Goal: Task Accomplishment & Management: Manage account settings

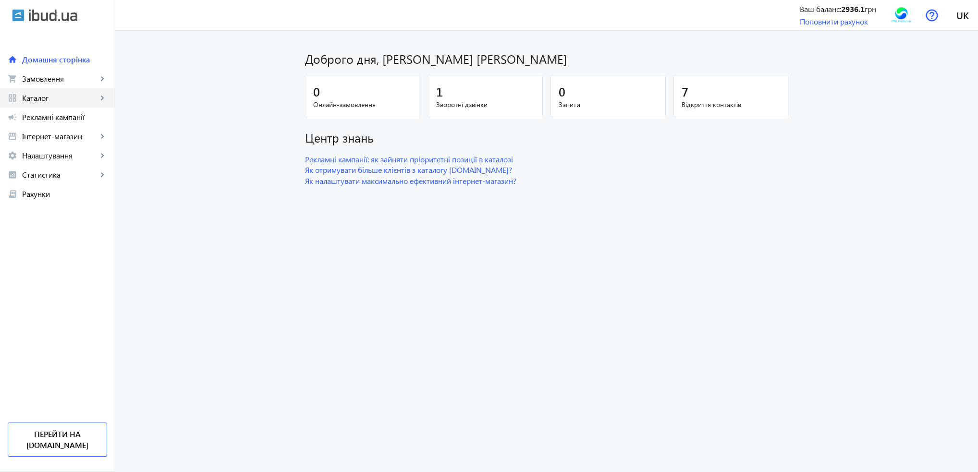
click at [40, 92] on link "grid_view Каталог keyboard_arrow_right" at bounding box center [57, 97] width 115 height 19
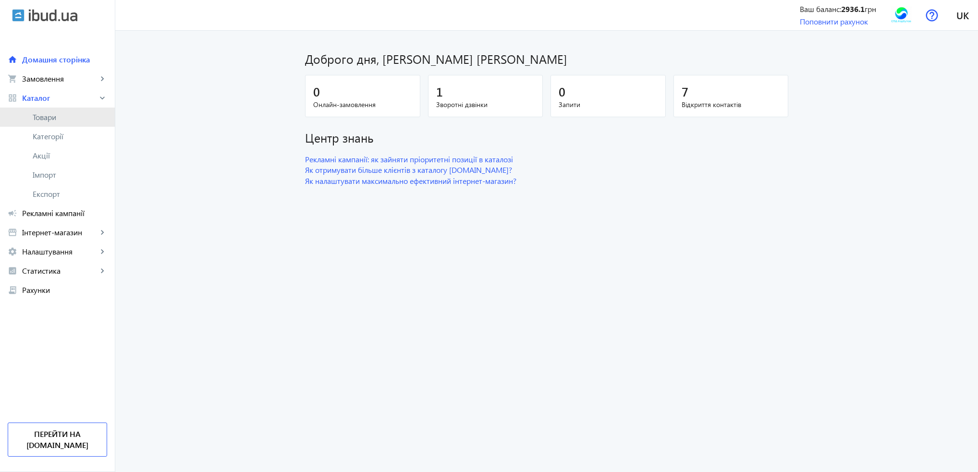
click at [45, 116] on span "Товари" at bounding box center [70, 117] width 74 height 10
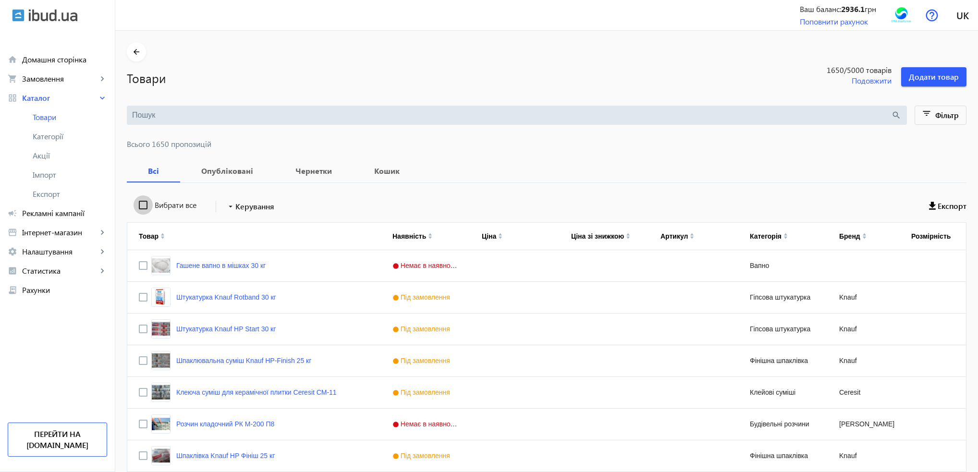
click at [137, 205] on input "Вибрати все" at bounding box center [142, 204] width 19 height 19
checkbox input "true"
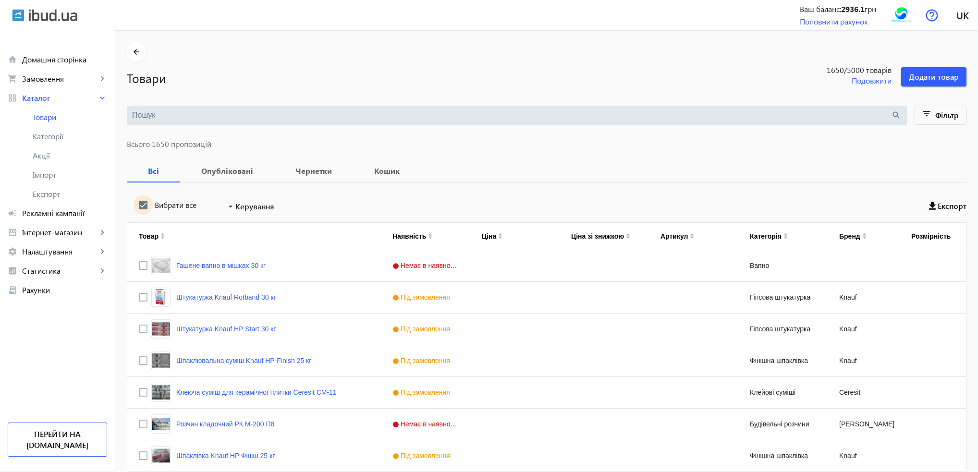
checkbox input "true"
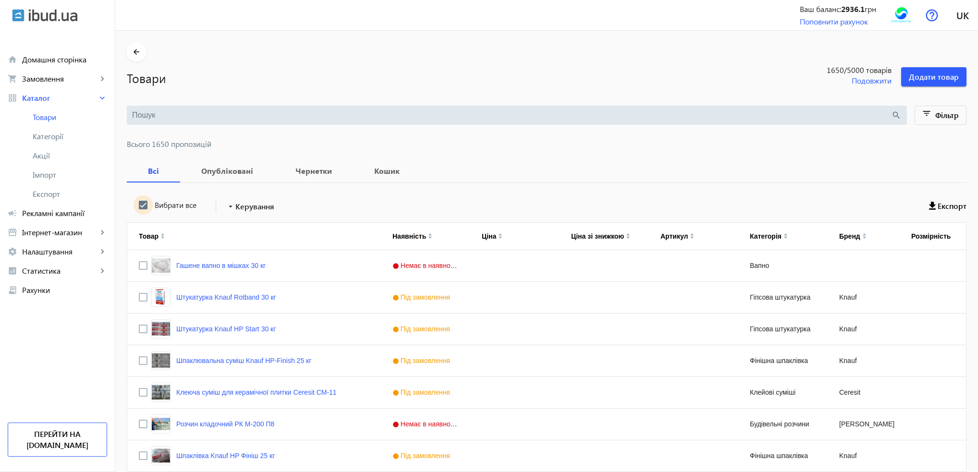
checkbox input "true"
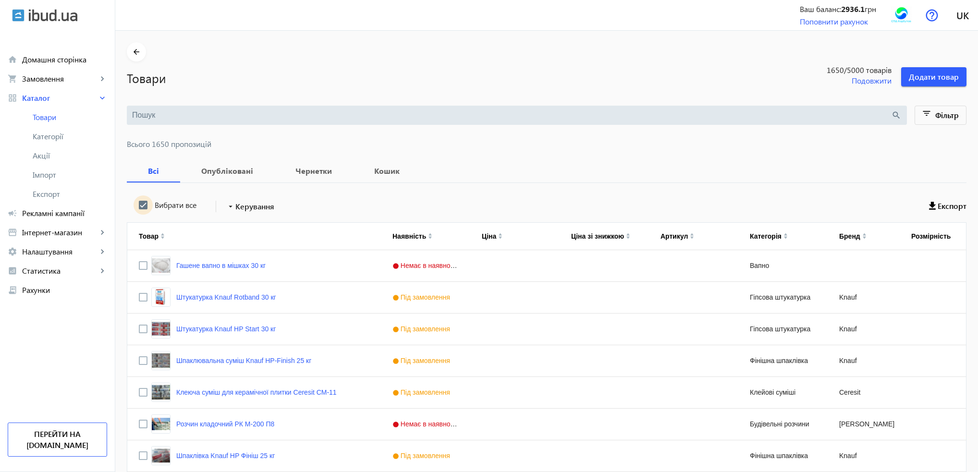
checkbox input "true"
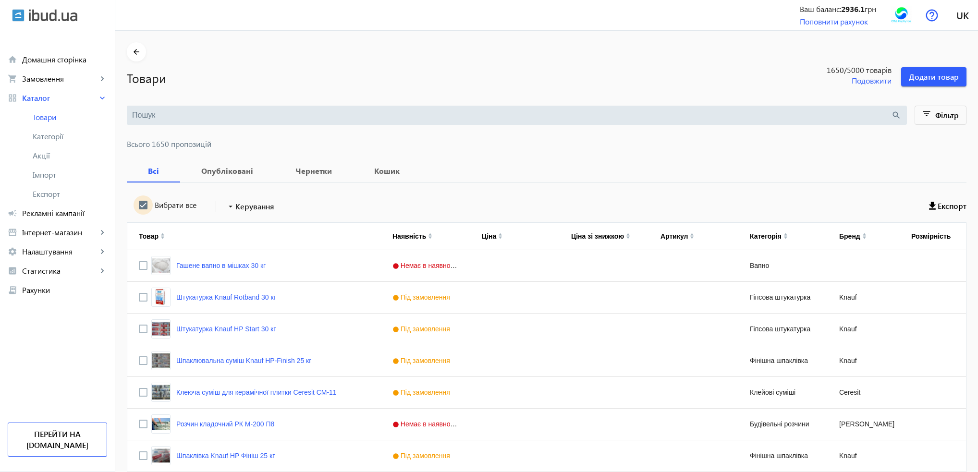
checkbox input "true"
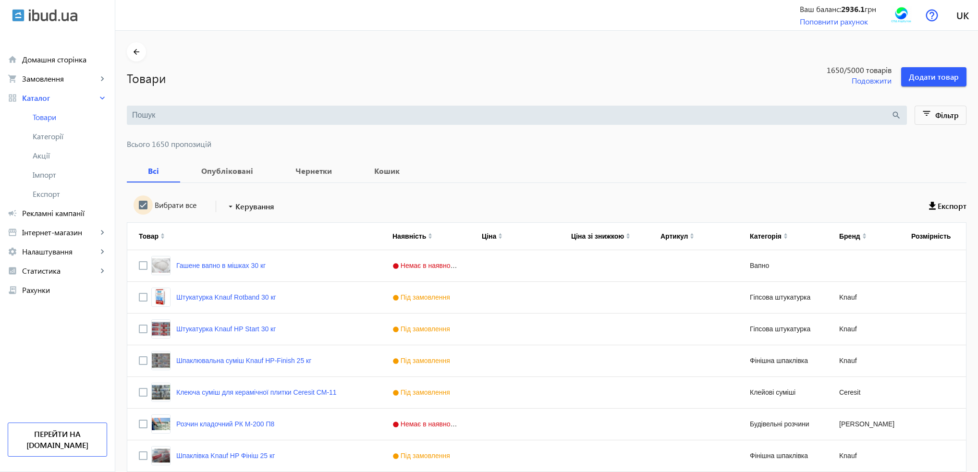
checkbox input "true"
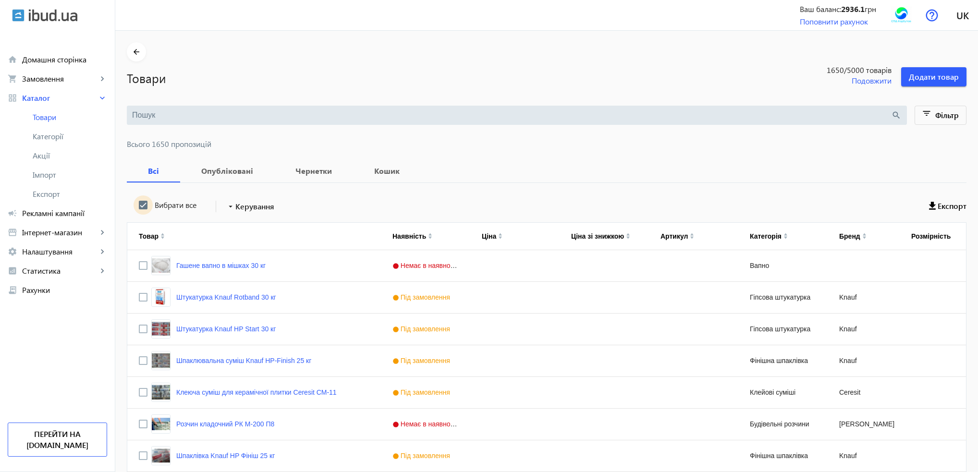
checkbox input "true"
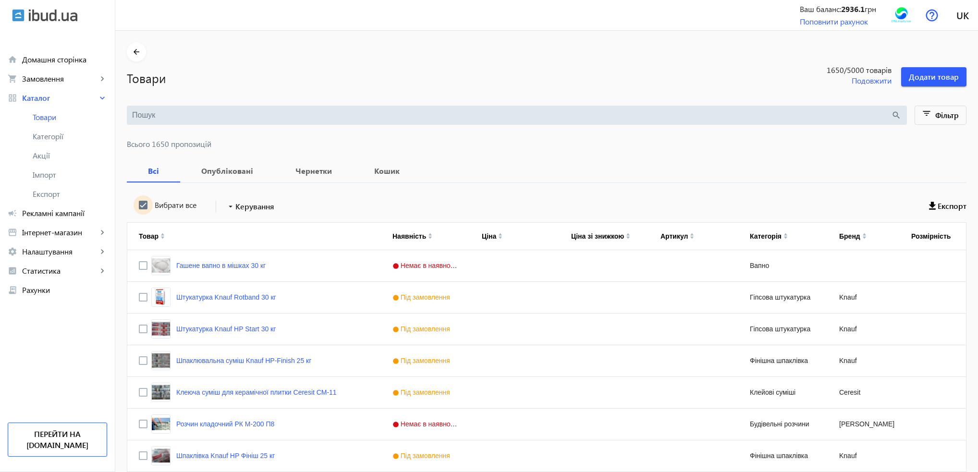
checkbox input "true"
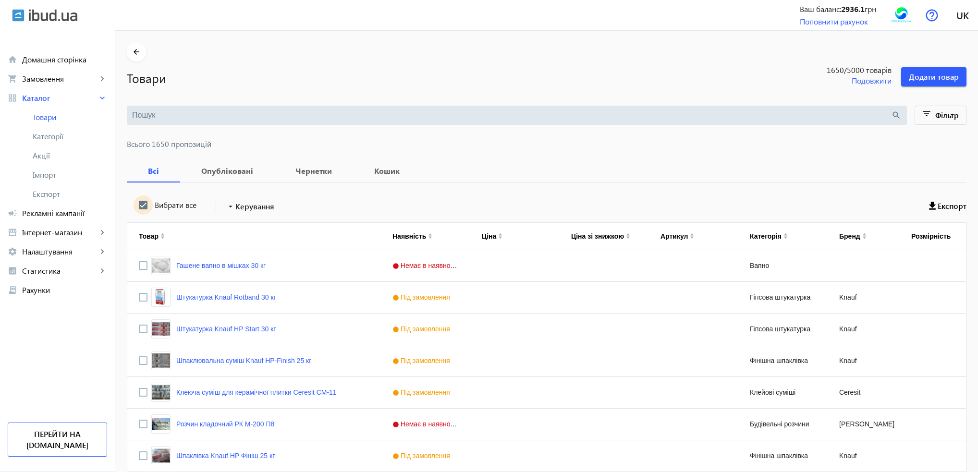
checkbox input "true"
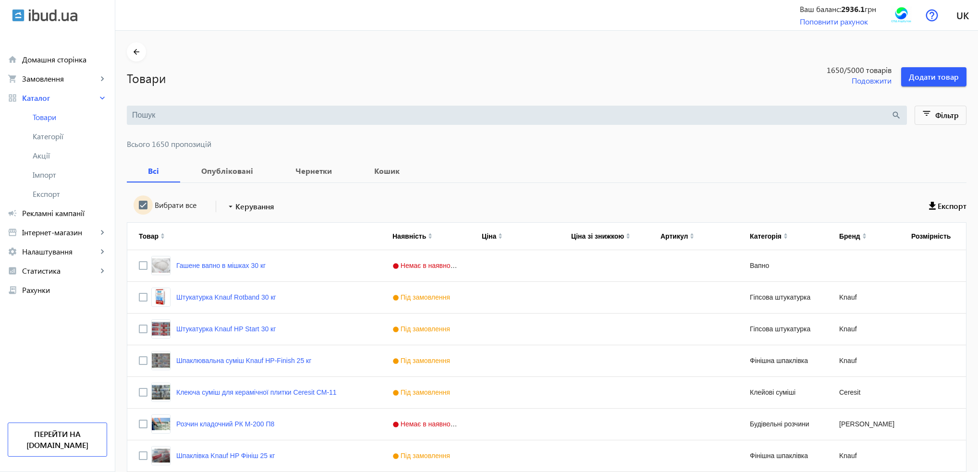
checkbox input "true"
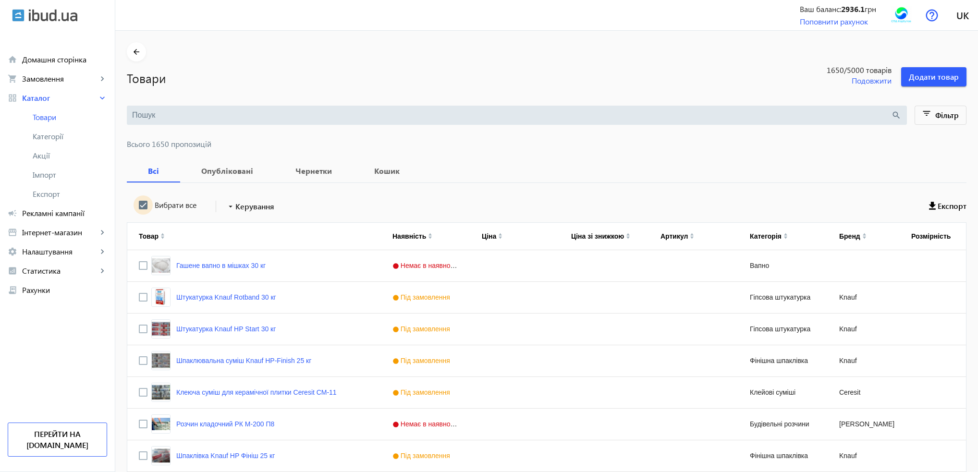
checkbox input "true"
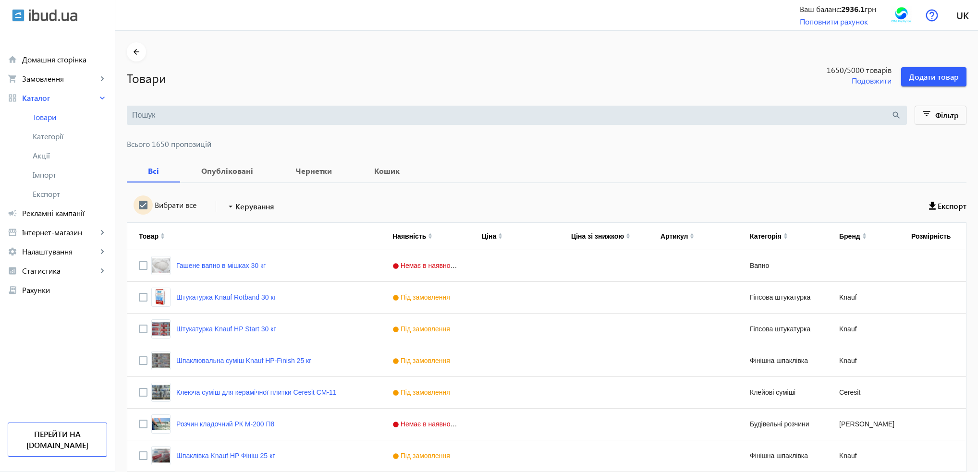
checkbox input "true"
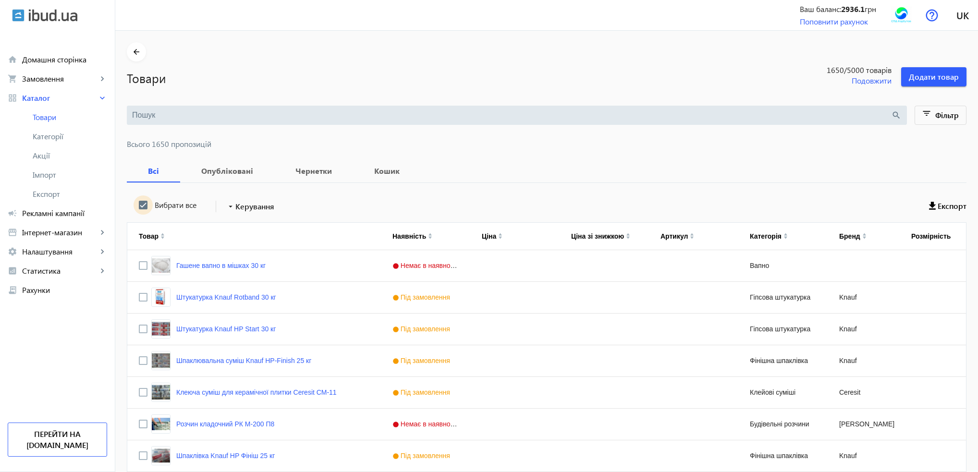
checkbox input "true"
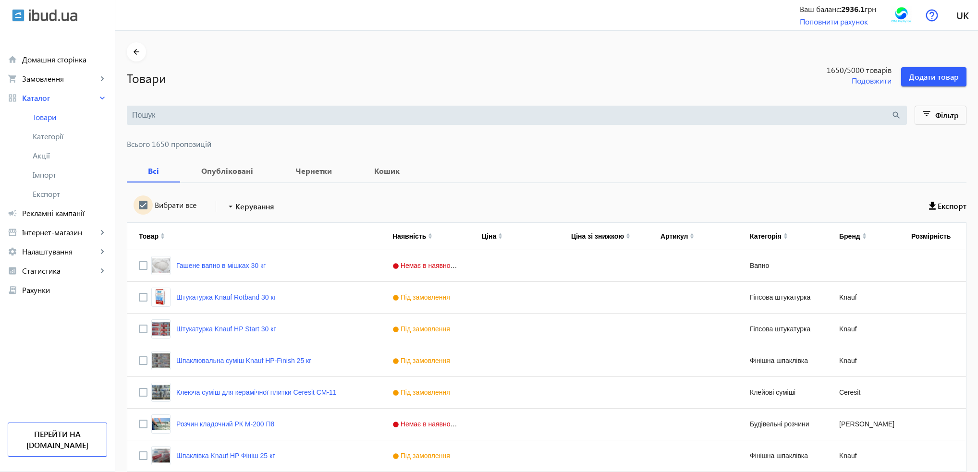
checkbox input "true"
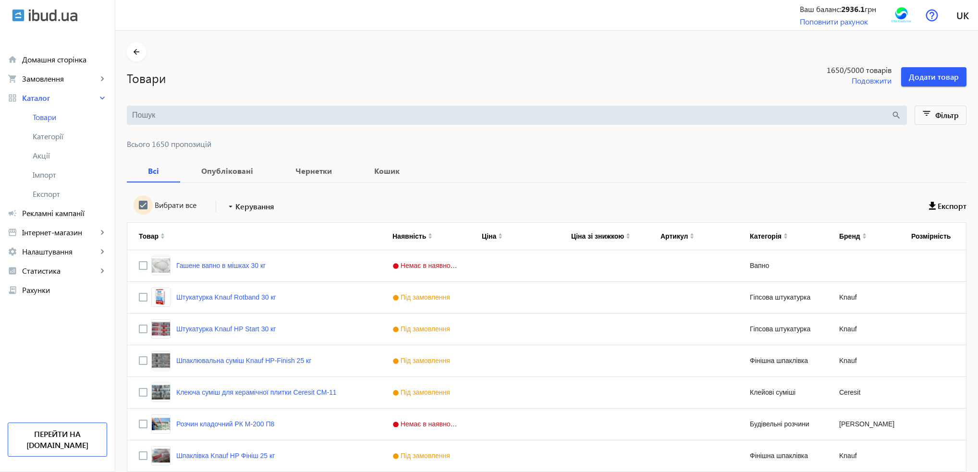
checkbox input "true"
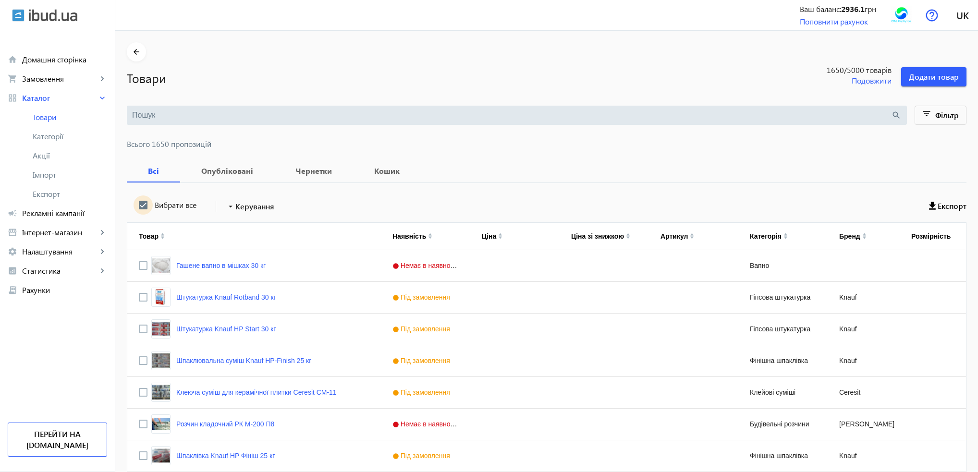
checkbox input "true"
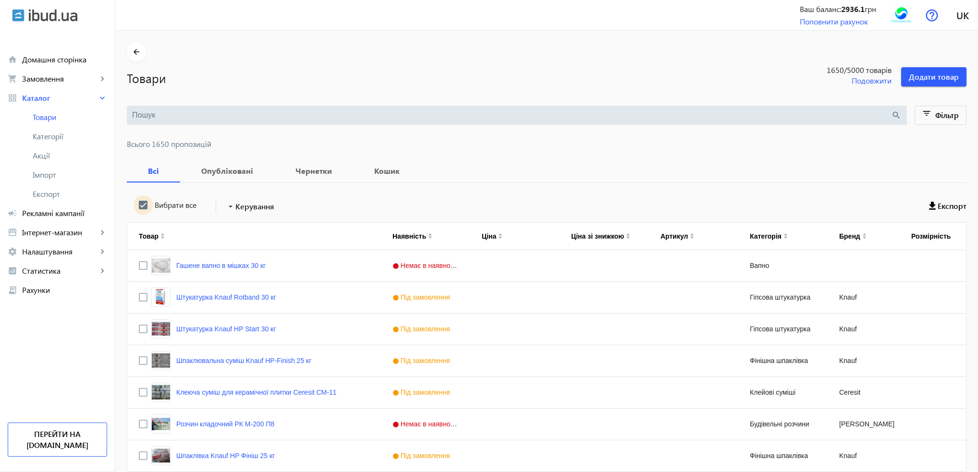
checkbox input "true"
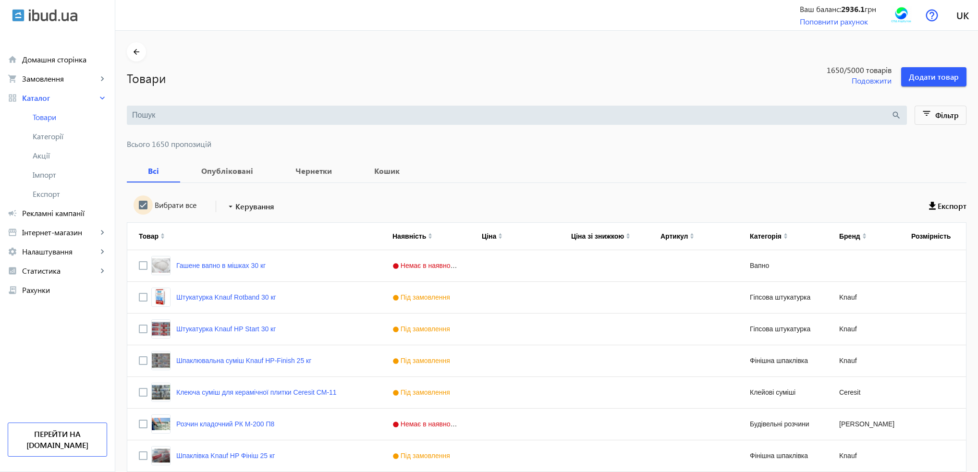
checkbox input "true"
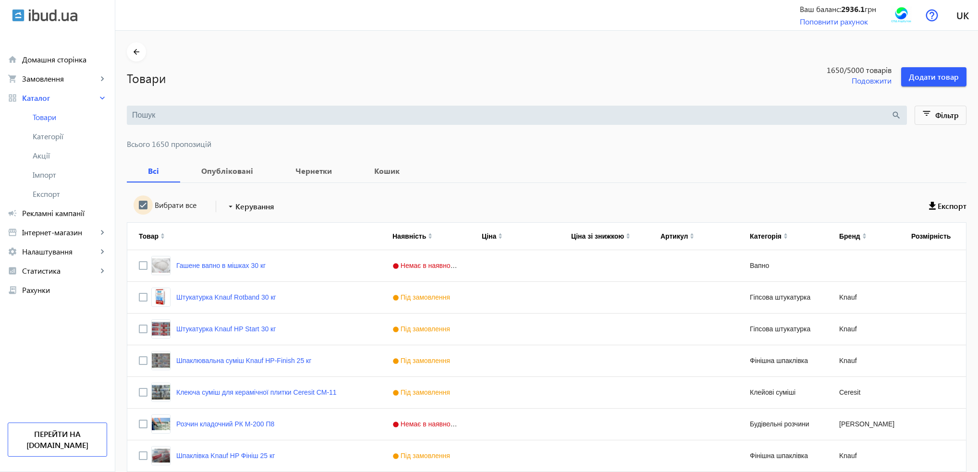
checkbox input "true"
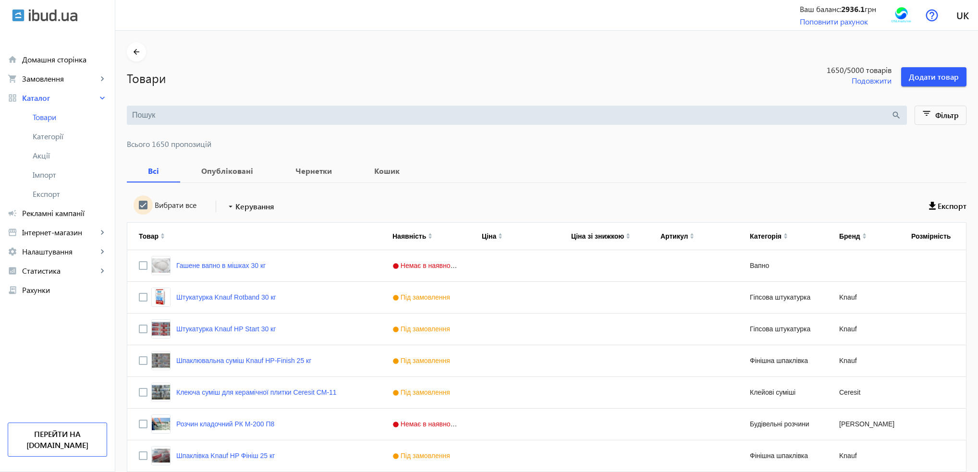
checkbox input "true"
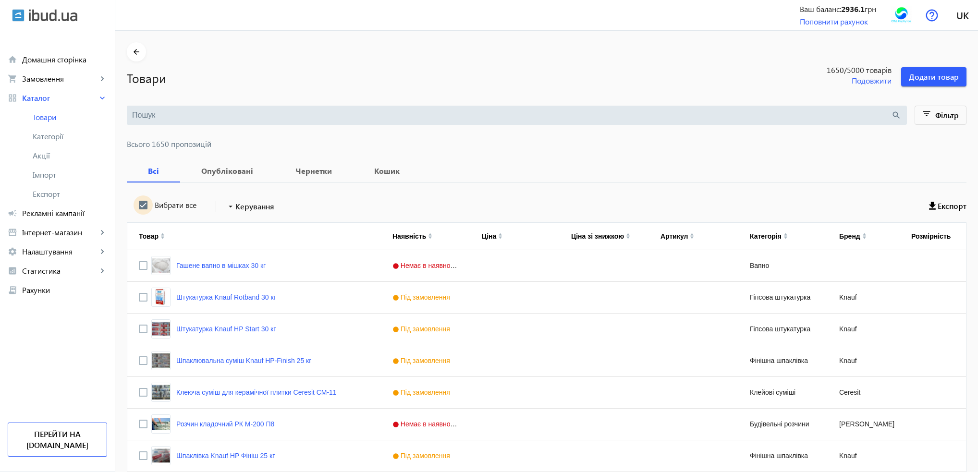
checkbox input "true"
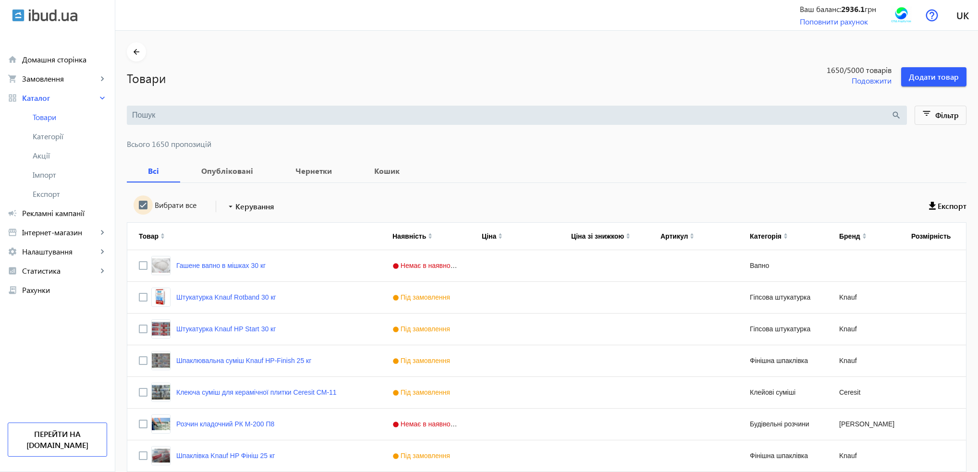
checkbox input "true"
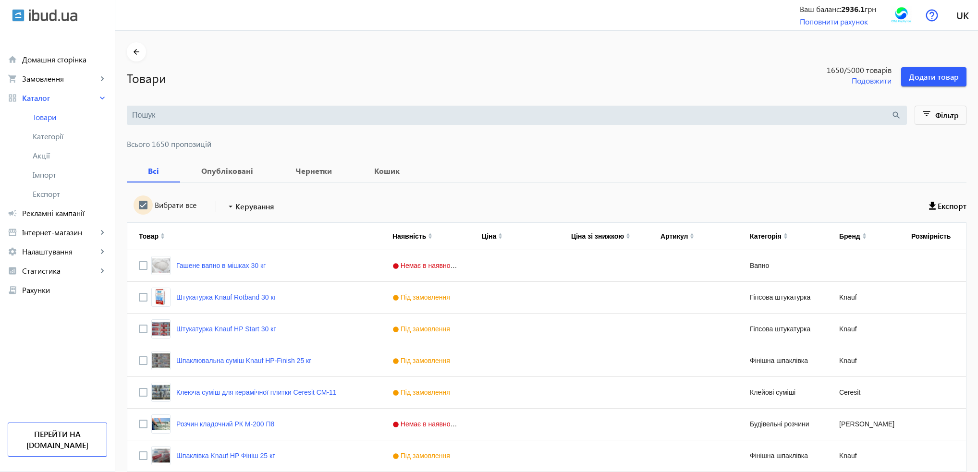
checkbox input "true"
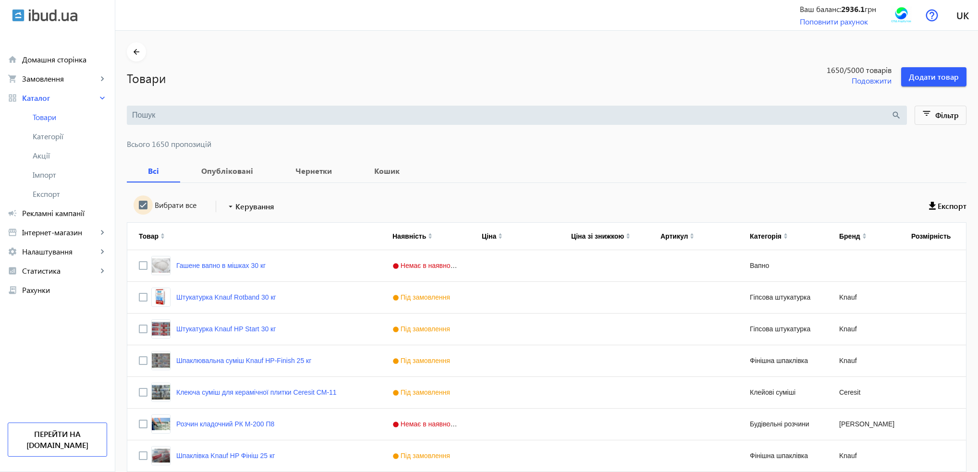
checkbox input "true"
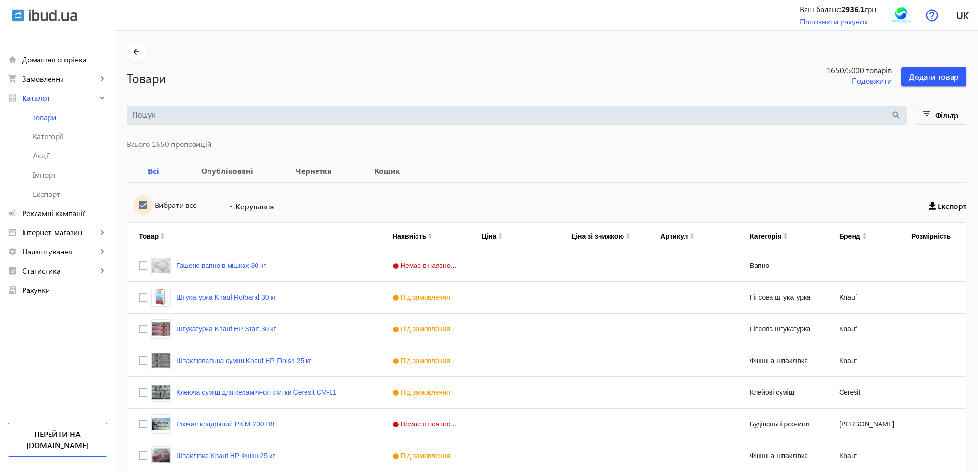
checkbox input "true"
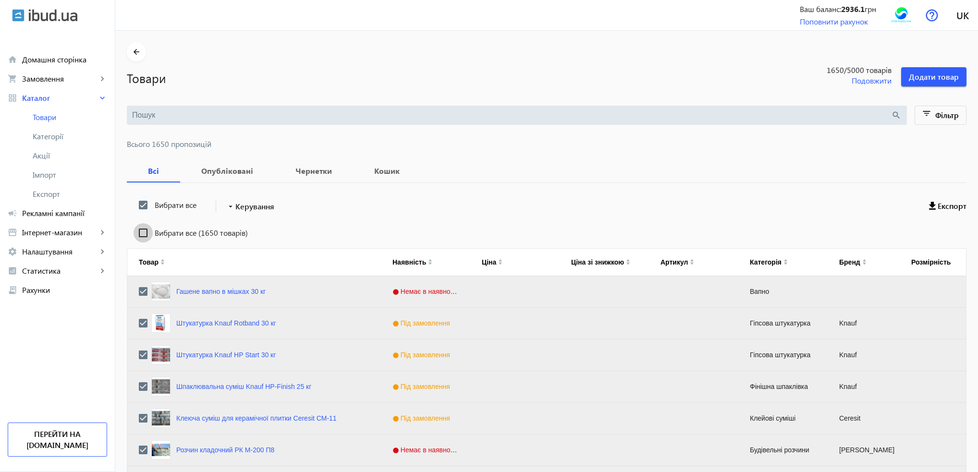
click at [134, 231] on input "Вибрати все (1650 товарів)" at bounding box center [142, 232] width 19 height 19
checkbox input "true"
click at [228, 208] on mat-icon "arrow_drop_down" at bounding box center [231, 207] width 10 height 10
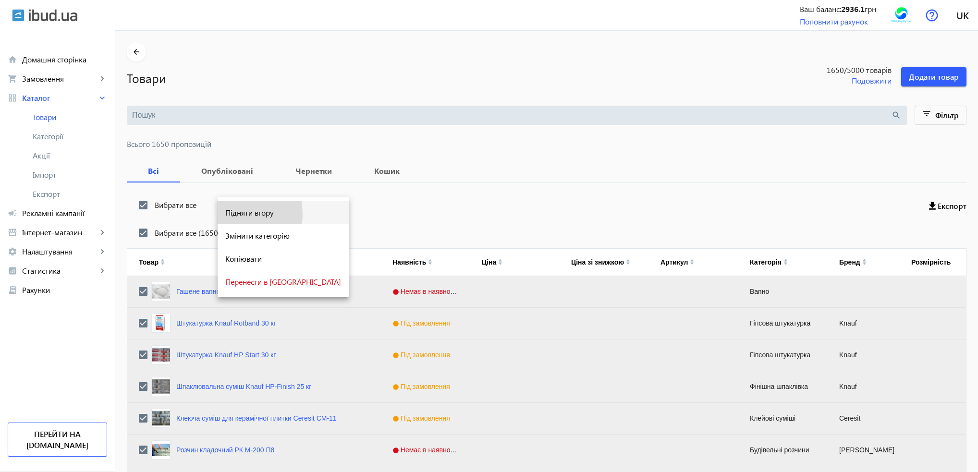
click at [232, 214] on span "Підняти вгору" at bounding box center [283, 213] width 116 height 8
